Goal: Communication & Community: Share content

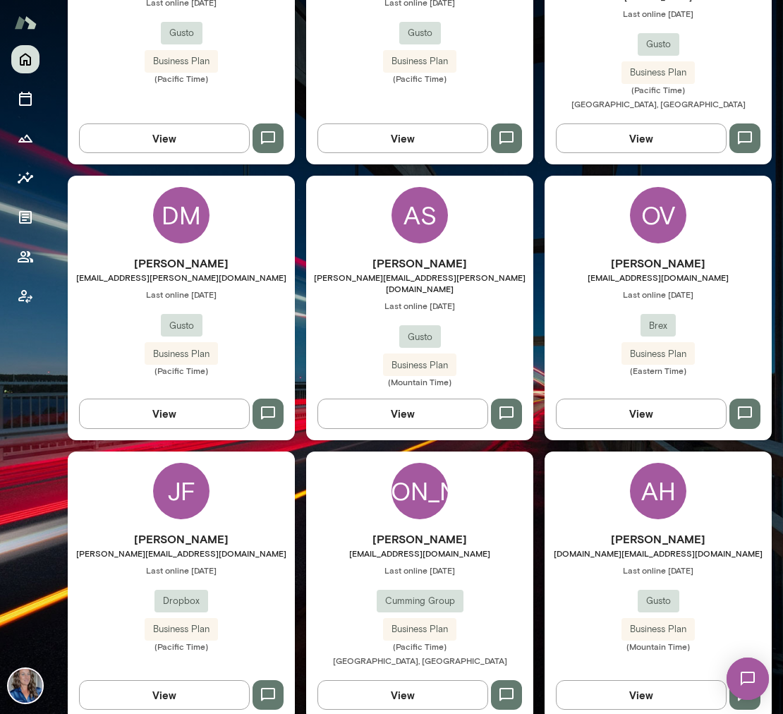
scroll to position [617, 0]
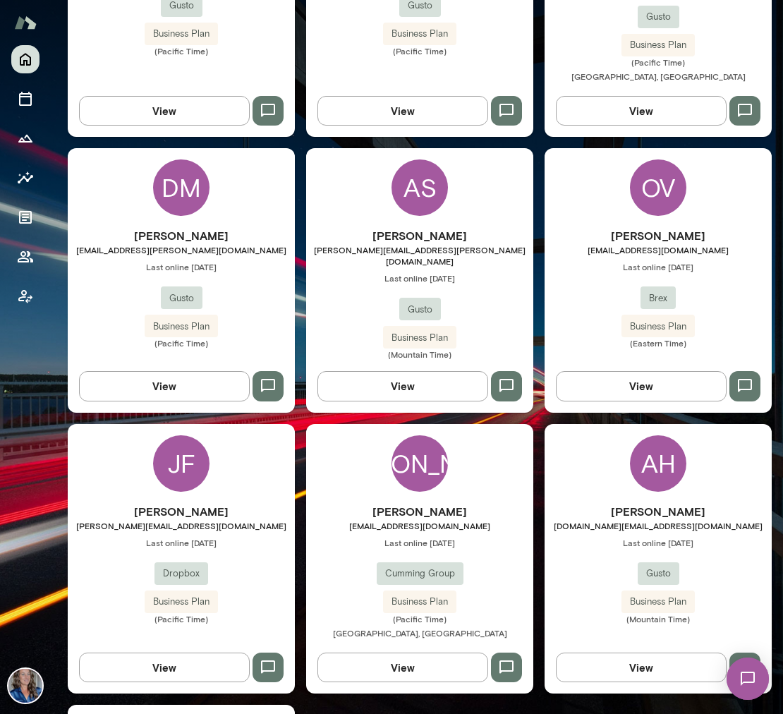
click at [506, 378] on icon "button" at bounding box center [506, 386] width 17 height 17
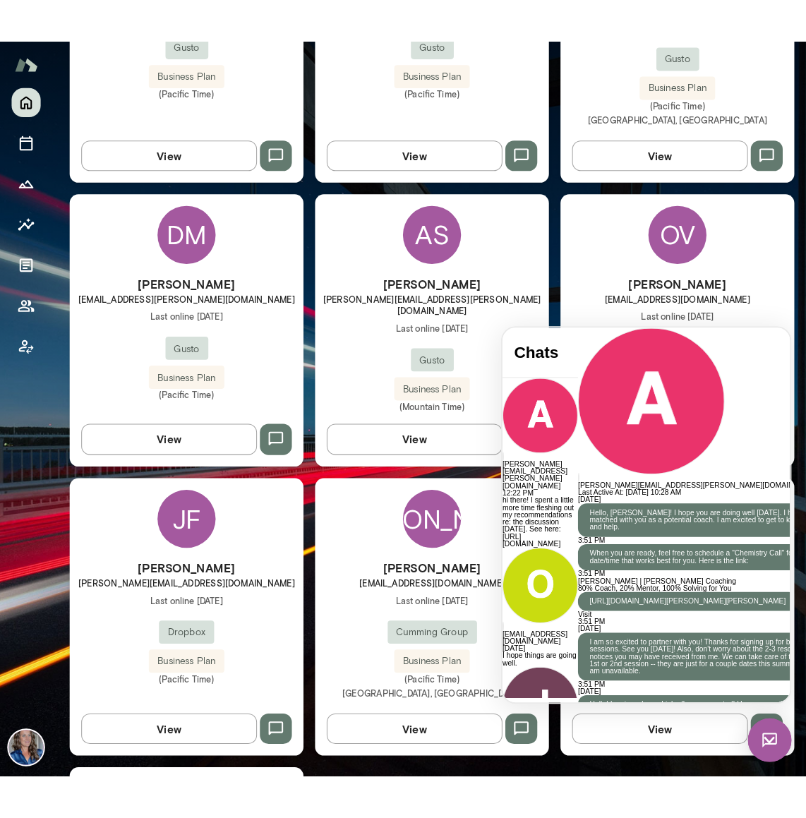
scroll to position [4058, 0]
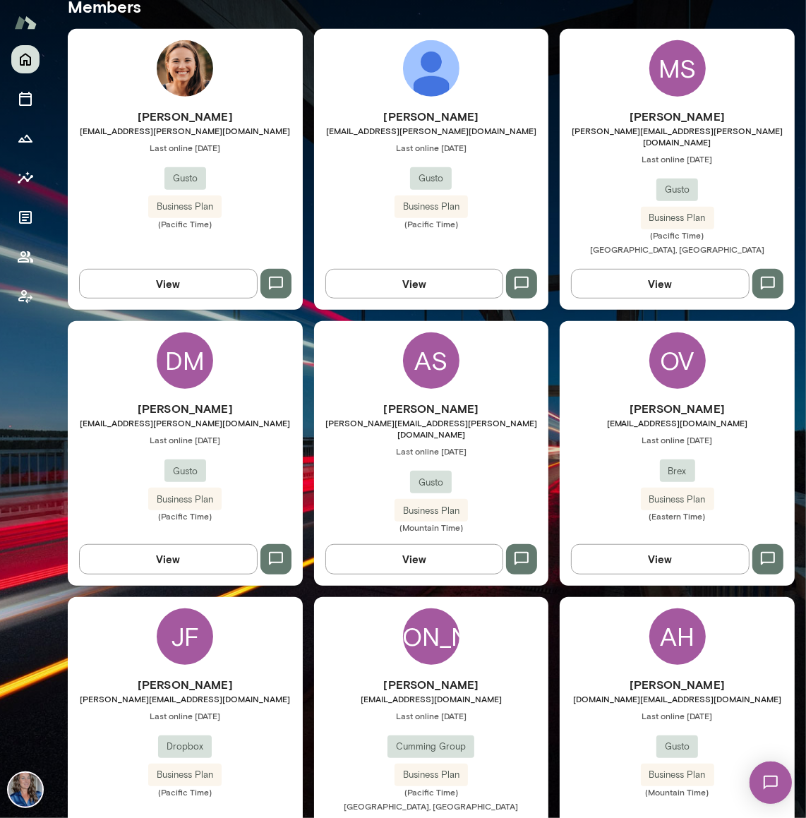
scroll to position [502, 0]
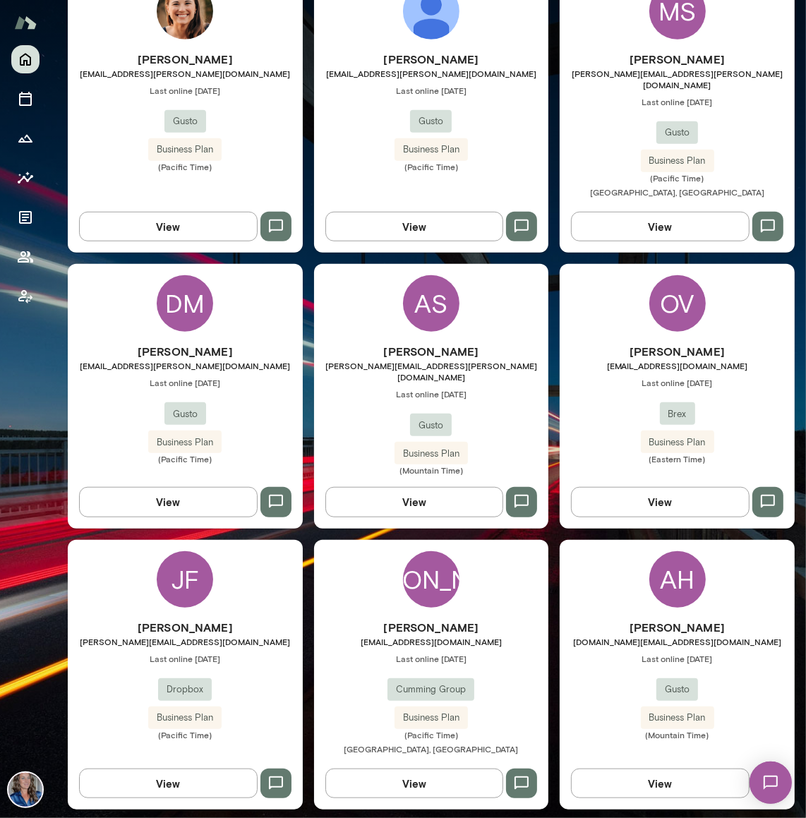
click at [521, 493] on icon "button" at bounding box center [521, 501] width 17 height 17
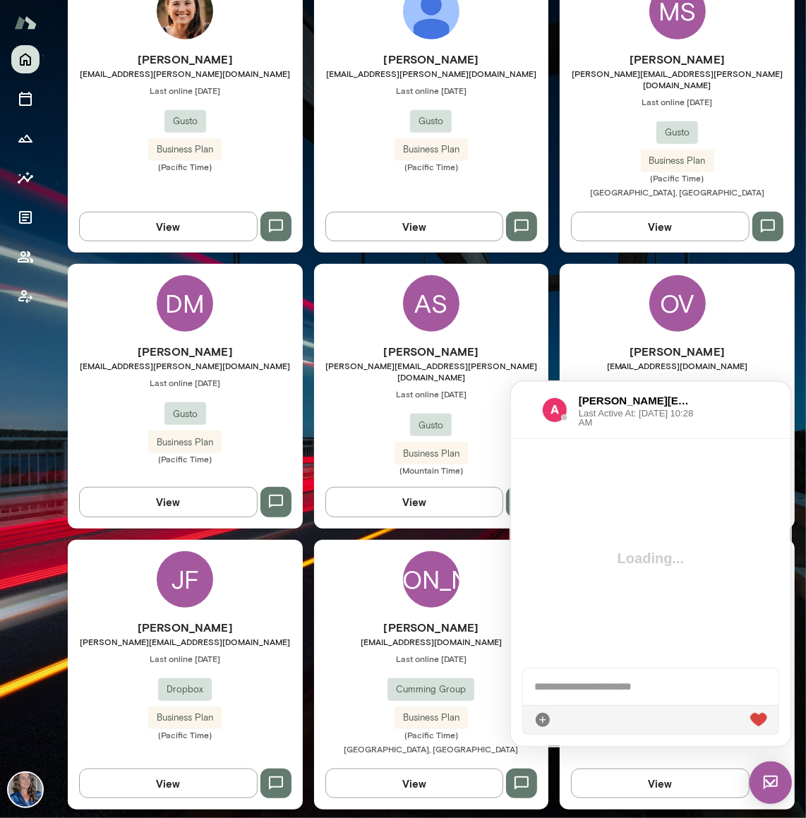
scroll to position [4058, 0]
